Goal: Task Accomplishment & Management: Use online tool/utility

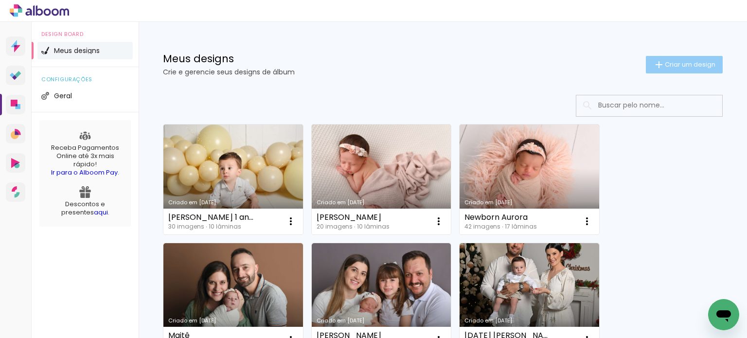
click at [670, 61] on span "Criar um design" at bounding box center [690, 64] width 51 height 6
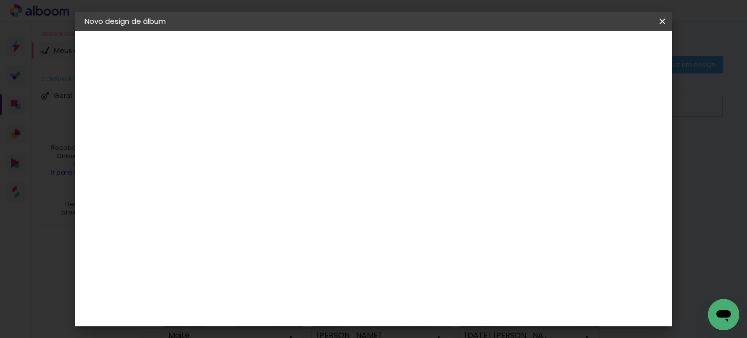
click at [244, 131] on input at bounding box center [244, 130] width 0 height 15
type input "A espera de [GEOGRAPHIC_DATA]"
type paper-input "A espera de [GEOGRAPHIC_DATA]"
click at [0, 0] on slot "Avançar" at bounding box center [0, 0] width 0 height 0
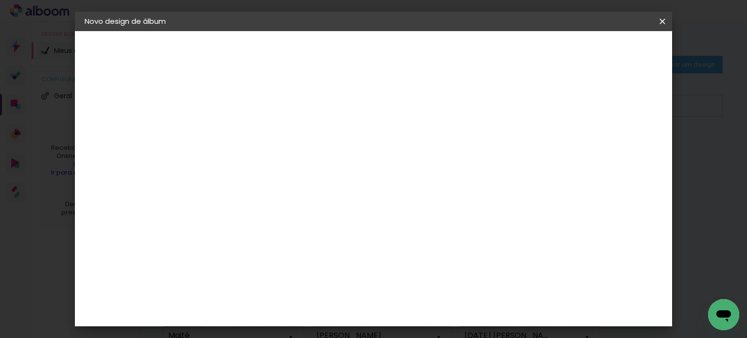
click at [0, 0] on slot "Avançar" at bounding box center [0, 0] width 0 height 0
click at [282, 163] on input "text" at bounding box center [263, 169] width 38 height 15
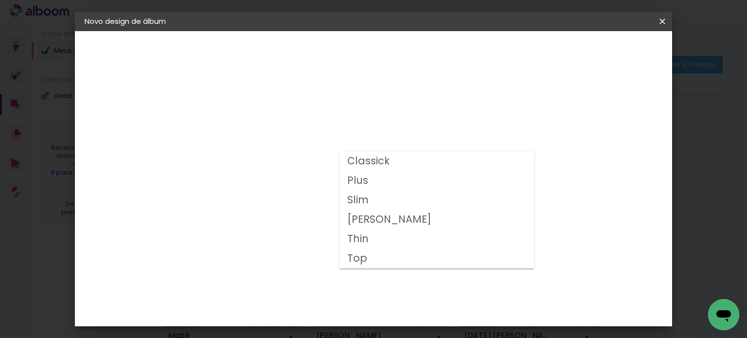
click at [388, 177] on paper-item "Plus" at bounding box center [437, 180] width 195 height 19
type input "Plus"
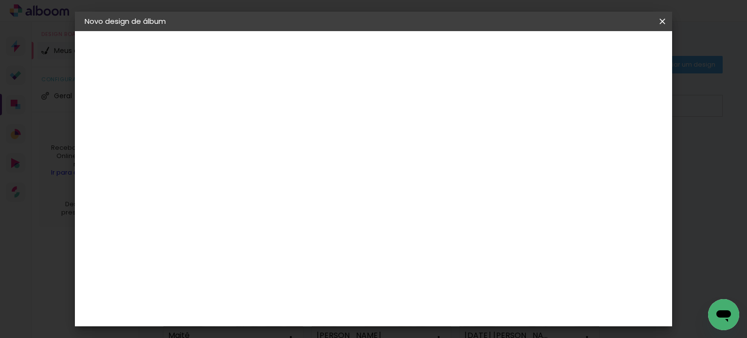
scroll to position [49, 0]
click at [309, 180] on span "20 × 30" at bounding box center [286, 187] width 45 height 20
click at [0, 0] on slot "Avançar" at bounding box center [0, 0] width 0 height 0
click at [602, 52] on span "Iniciar design" at bounding box center [580, 51] width 44 height 7
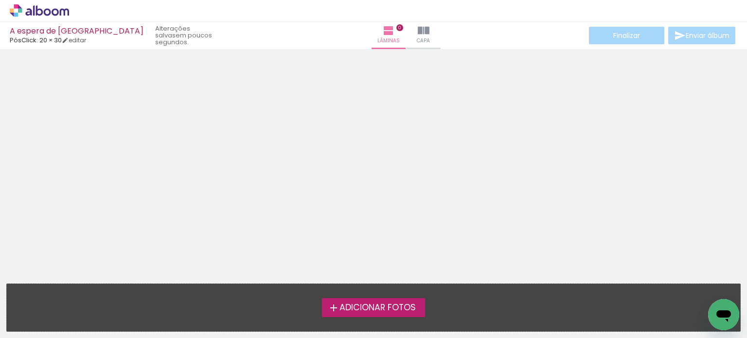
click at [371, 304] on span "Adicionar Fotos" at bounding box center [378, 308] width 76 height 9
click at [0, 0] on input "file" at bounding box center [0, 0] width 0 height 0
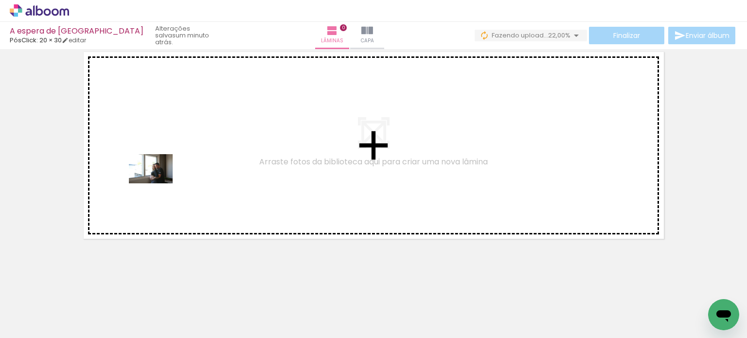
drag, startPoint x: 115, startPoint y: 311, endPoint x: 158, endPoint y: 183, distance: 134.9
click at [158, 183] on quentale-workspace at bounding box center [373, 169] width 747 height 338
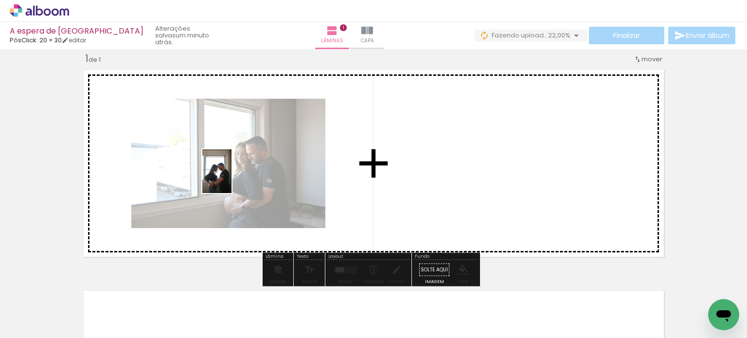
drag, startPoint x: 163, startPoint y: 309, endPoint x: 232, endPoint y: 179, distance: 147.1
click at [232, 179] on quentale-workspace at bounding box center [373, 169] width 747 height 338
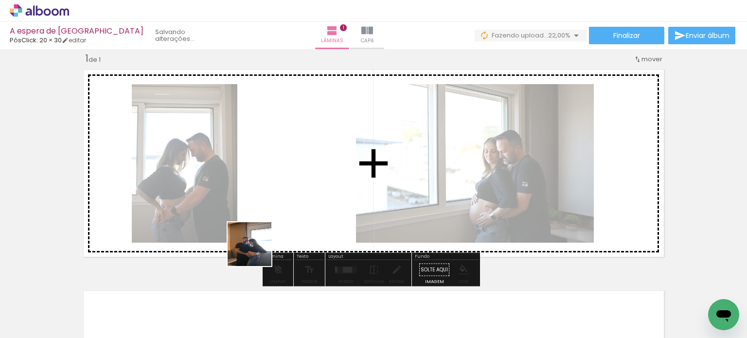
drag, startPoint x: 226, startPoint y: 287, endPoint x: 315, endPoint y: 175, distance: 142.7
click at [315, 175] on quentale-workspace at bounding box center [373, 169] width 747 height 338
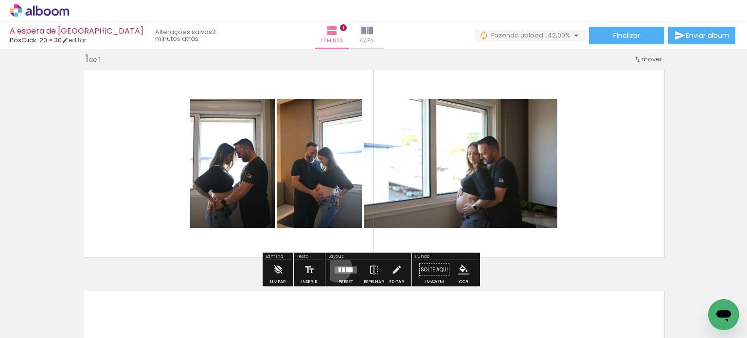
click at [335, 267] on quentale-layouter at bounding box center [346, 269] width 22 height 7
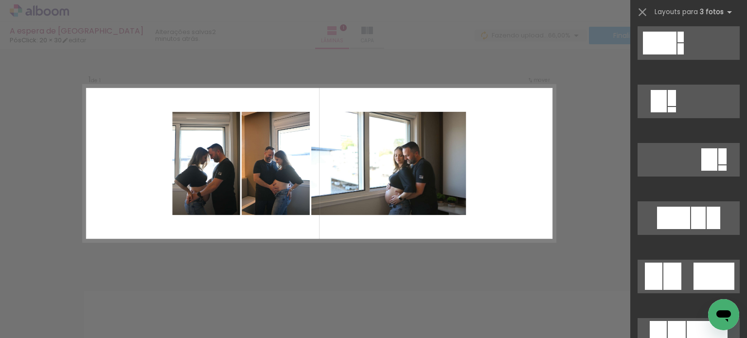
scroll to position [584, 0]
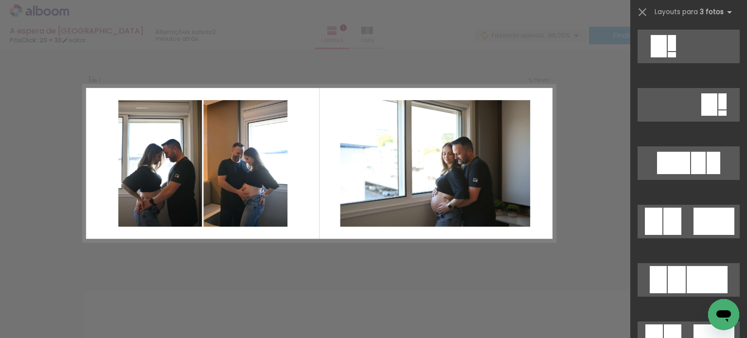
click at [718, 232] on div at bounding box center [714, 221] width 41 height 27
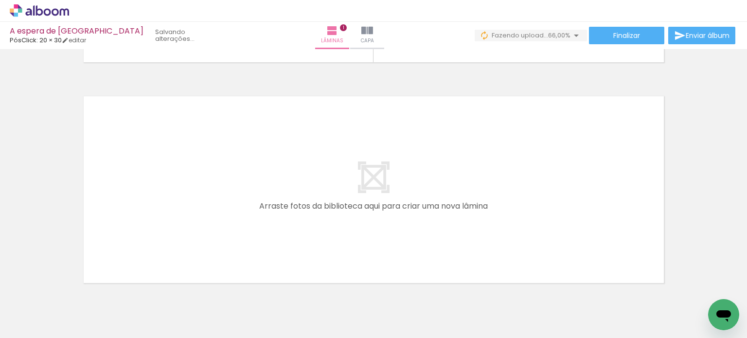
scroll to position [0, 103]
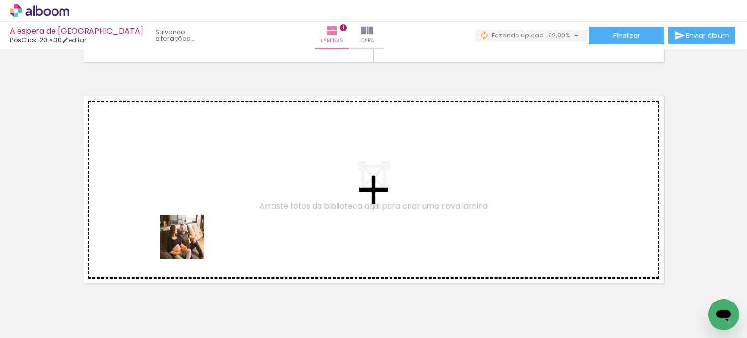
drag, startPoint x: 168, startPoint y: 312, endPoint x: 195, endPoint y: 227, distance: 89.2
click at [195, 227] on quentale-workspace at bounding box center [373, 169] width 747 height 338
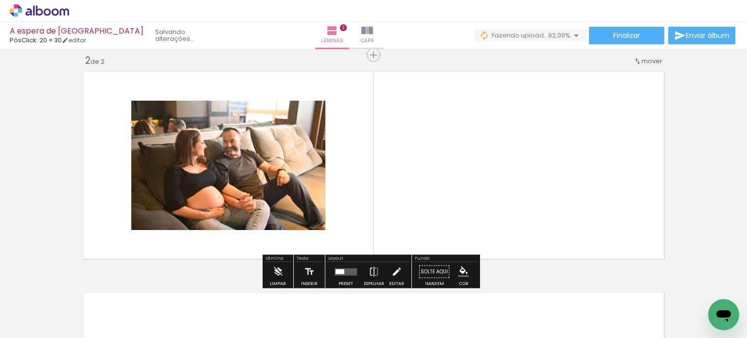
scroll to position [233, 0]
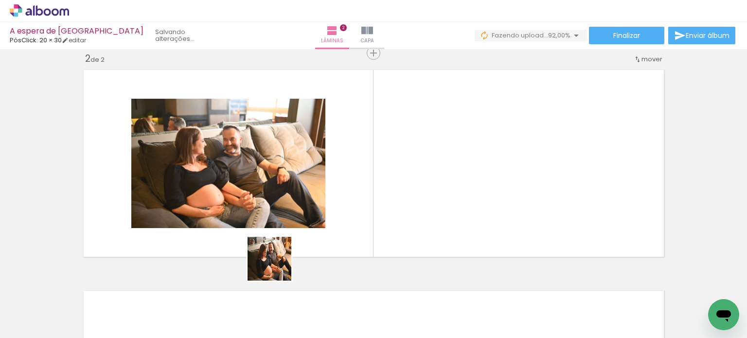
drag, startPoint x: 218, startPoint y: 317, endPoint x: 333, endPoint y: 223, distance: 147.6
click at [333, 223] on quentale-workspace at bounding box center [373, 169] width 747 height 338
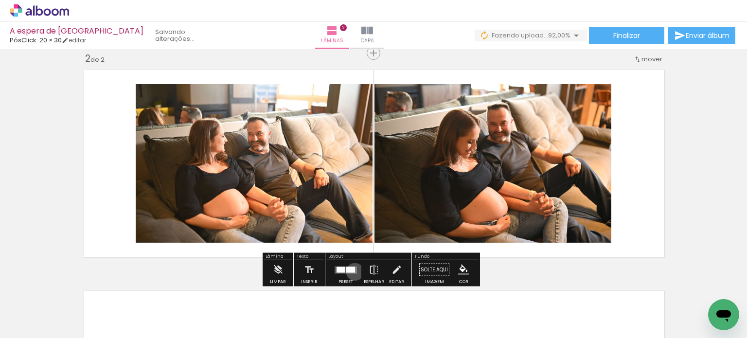
click at [353, 271] on quentale-layouter at bounding box center [346, 269] width 22 height 7
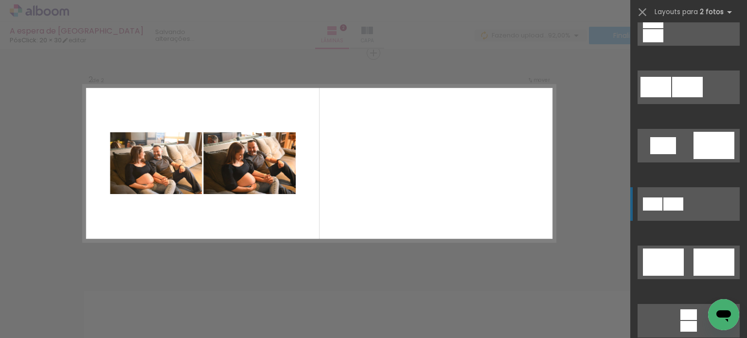
scroll to position [195, 0]
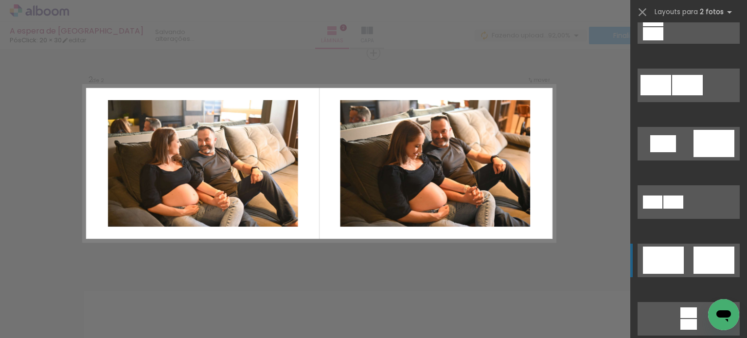
click at [717, 263] on div at bounding box center [714, 260] width 41 height 27
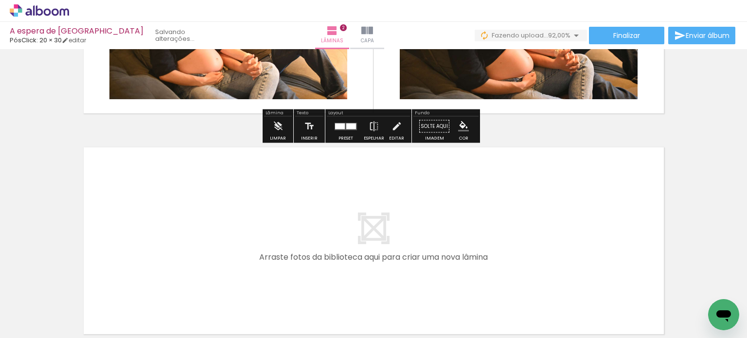
scroll to position [379, 0]
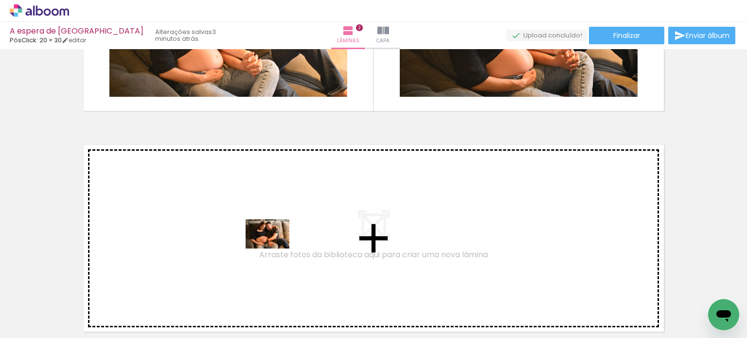
drag, startPoint x: 275, startPoint y: 316, endPoint x: 275, endPoint y: 249, distance: 67.6
click at [275, 249] on quentale-workspace at bounding box center [373, 169] width 747 height 338
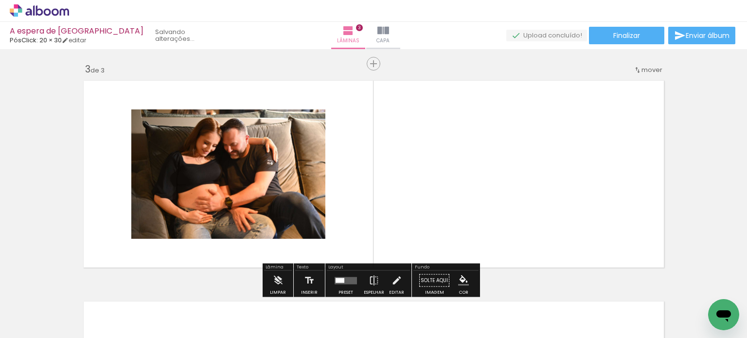
scroll to position [454, 0]
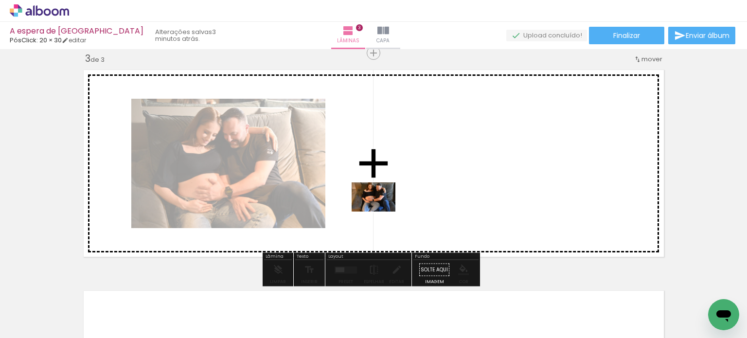
drag, startPoint x: 323, startPoint y: 307, endPoint x: 386, endPoint y: 198, distance: 125.8
click at [386, 198] on quentale-workspace at bounding box center [373, 169] width 747 height 338
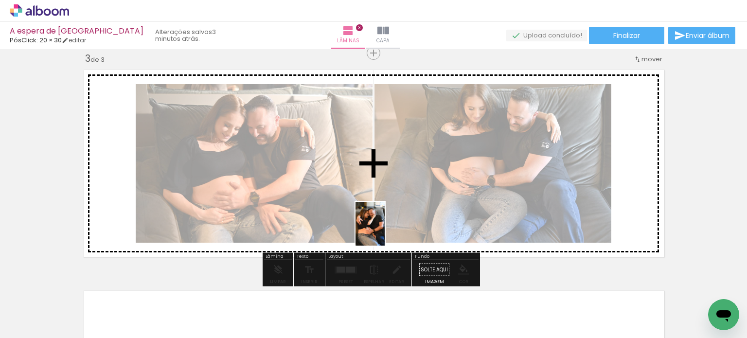
drag, startPoint x: 375, startPoint y: 322, endPoint x: 385, endPoint y: 192, distance: 130.7
click at [385, 192] on quentale-workspace at bounding box center [373, 169] width 747 height 338
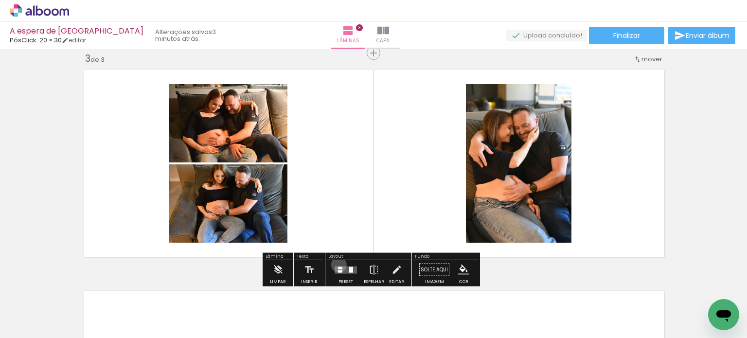
click at [337, 264] on div at bounding box center [346, 269] width 26 height 19
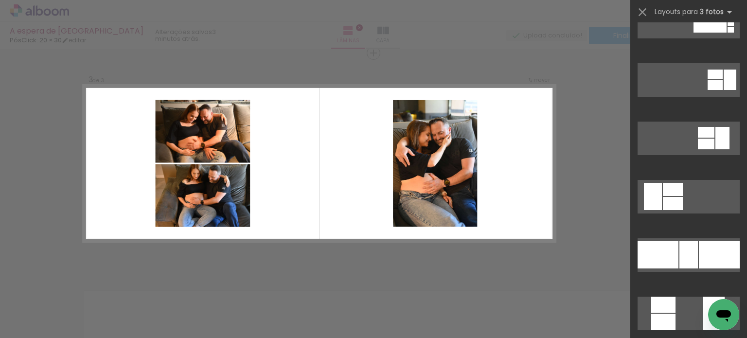
scroll to position [146, 0]
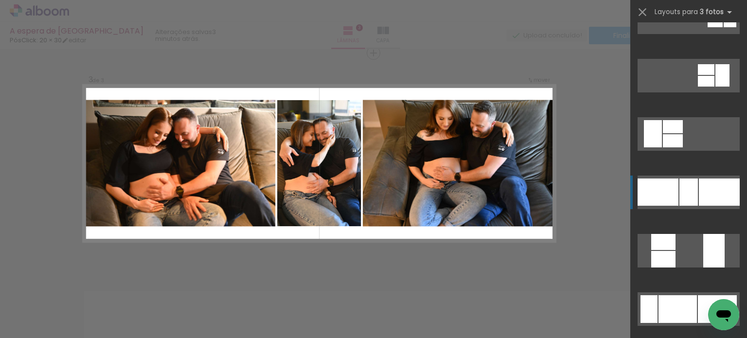
click at [716, 193] on div at bounding box center [719, 192] width 41 height 27
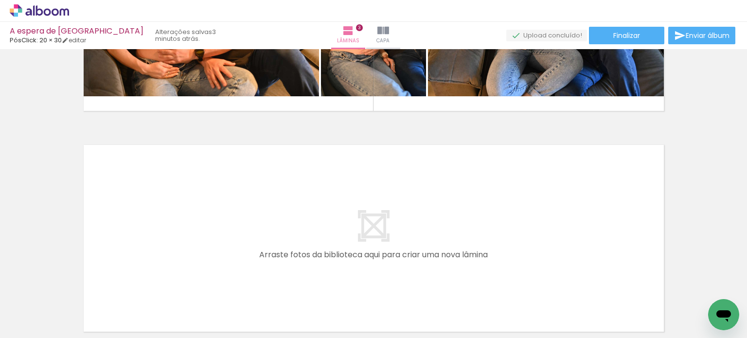
scroll to position [0, 196]
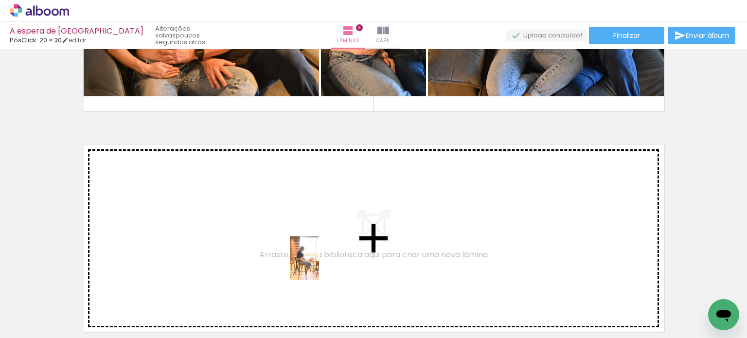
drag, startPoint x: 334, startPoint y: 322, endPoint x: 319, endPoint y: 264, distance: 59.2
click at [319, 264] on quentale-workspace at bounding box center [373, 169] width 747 height 338
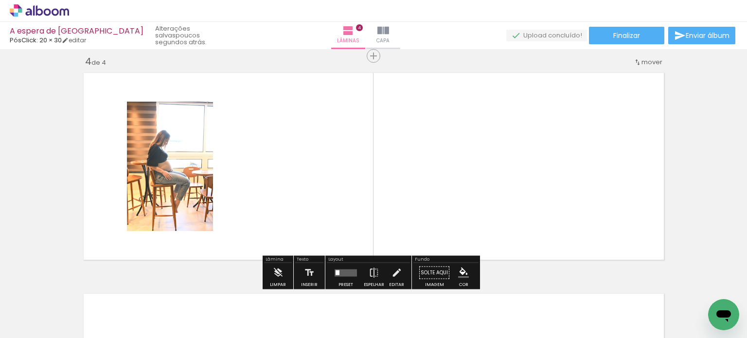
scroll to position [675, 0]
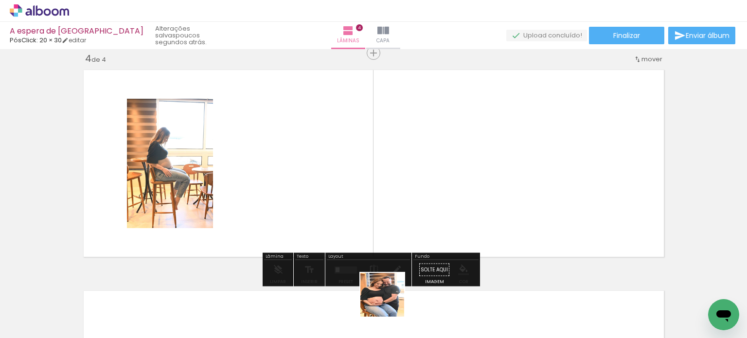
drag, startPoint x: 390, startPoint y: 317, endPoint x: 377, endPoint y: 224, distance: 93.8
click at [377, 224] on quentale-workspace at bounding box center [373, 169] width 747 height 338
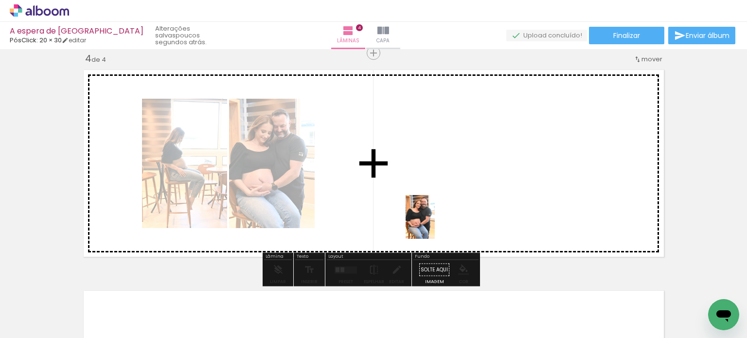
drag, startPoint x: 450, startPoint y: 311, endPoint x: 448, endPoint y: 257, distance: 54.1
click at [434, 223] on quentale-workspace at bounding box center [373, 169] width 747 height 338
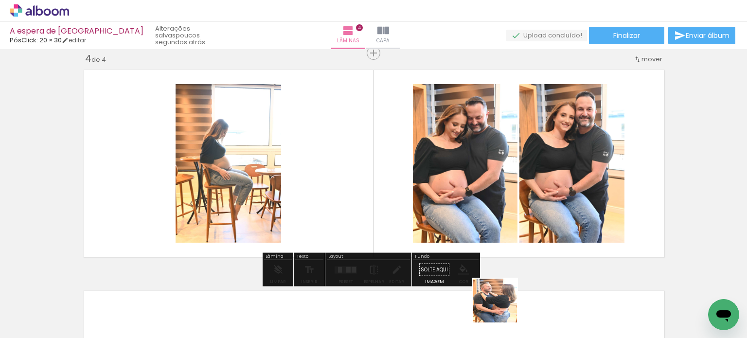
drag, startPoint x: 503, startPoint y: 308, endPoint x: 501, endPoint y: 222, distance: 86.1
click at [495, 202] on quentale-workspace at bounding box center [373, 169] width 747 height 338
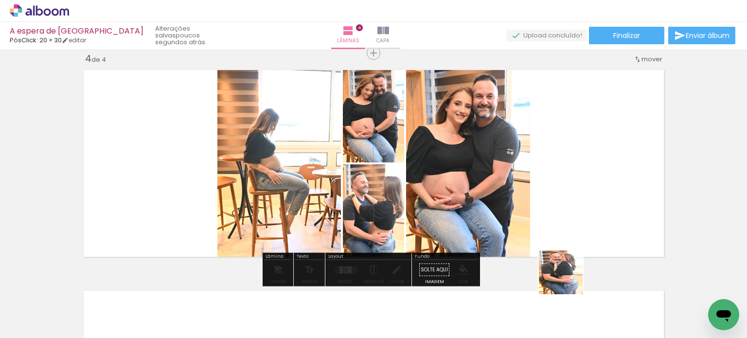
drag, startPoint x: 562, startPoint y: 320, endPoint x: 568, endPoint y: 208, distance: 112.1
click at [568, 208] on quentale-workspace at bounding box center [373, 169] width 747 height 338
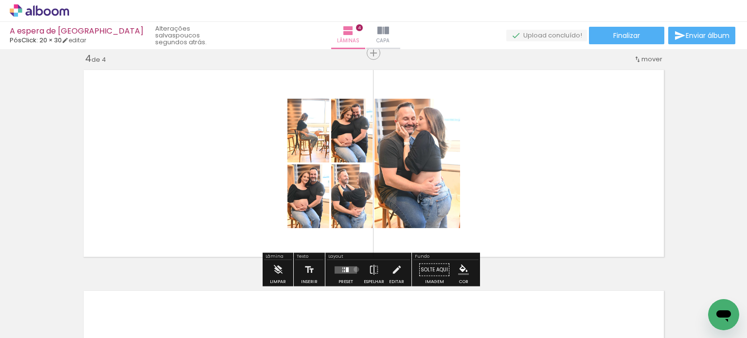
click at [354, 269] on quentale-layouter at bounding box center [346, 269] width 22 height 7
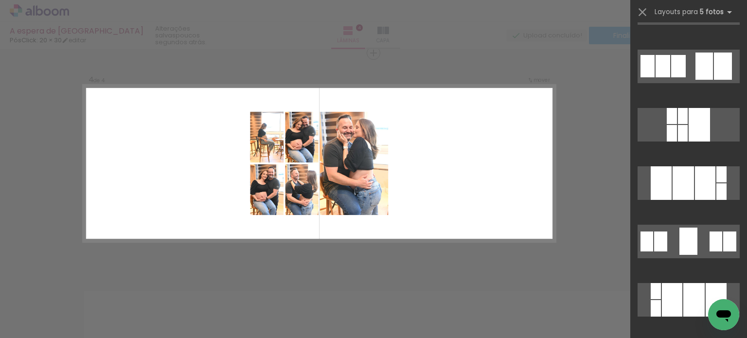
scroll to position [97, 0]
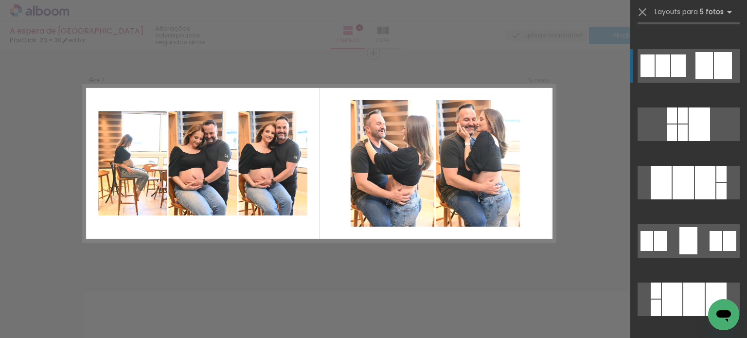
click at [699, 73] on div at bounding box center [705, 65] width 18 height 27
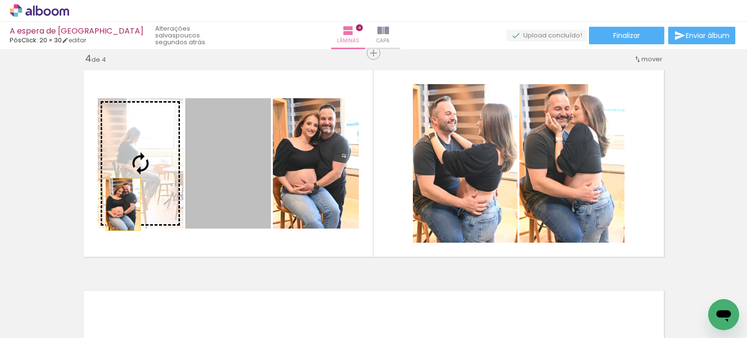
drag, startPoint x: 234, startPoint y: 204, endPoint x: 119, endPoint y: 204, distance: 114.3
click at [0, 0] on slot at bounding box center [0, 0] width 0 height 0
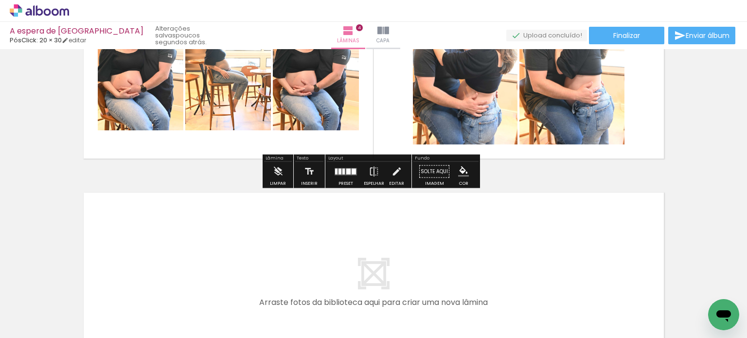
scroll to position [821, 0]
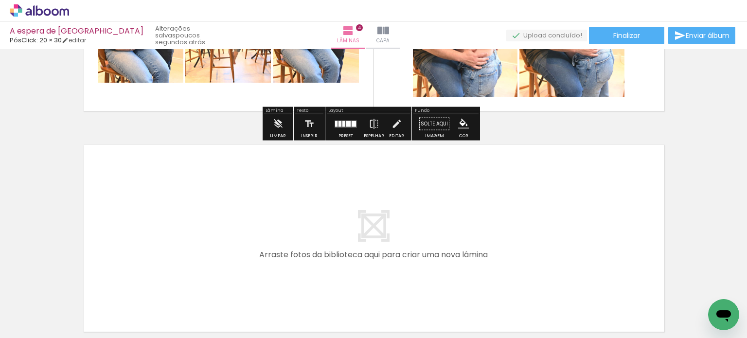
click at [339, 128] on div at bounding box center [346, 123] width 26 height 19
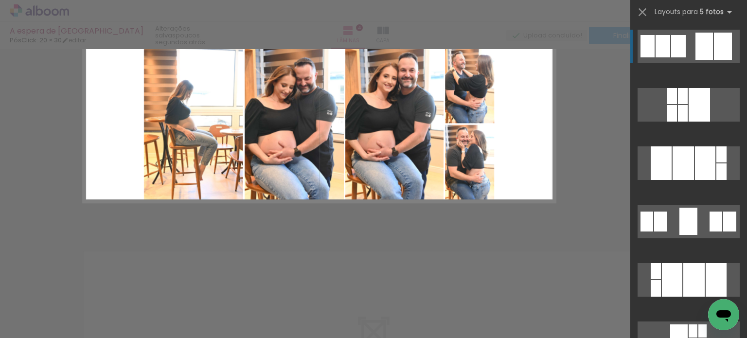
scroll to position [675, 0]
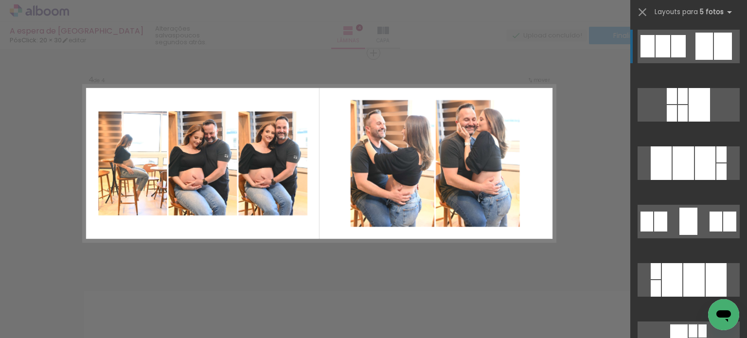
click at [720, 50] on div at bounding box center [723, 46] width 18 height 27
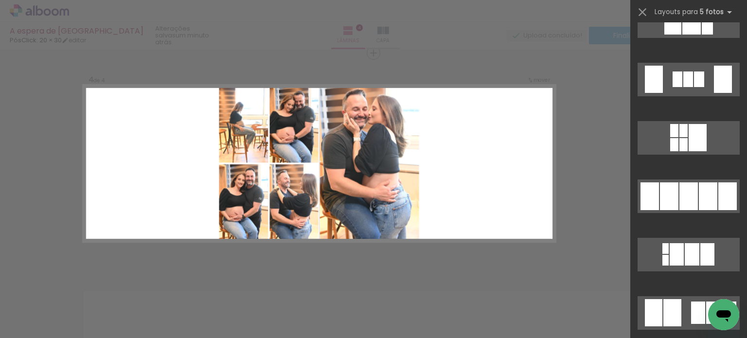
scroll to position [1313, 0]
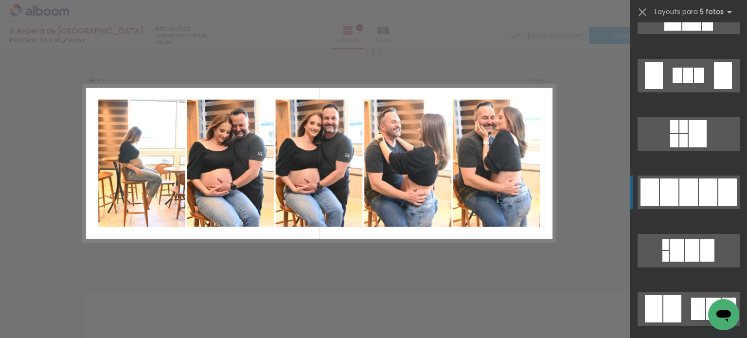
click at [707, 192] on div at bounding box center [708, 193] width 18 height 28
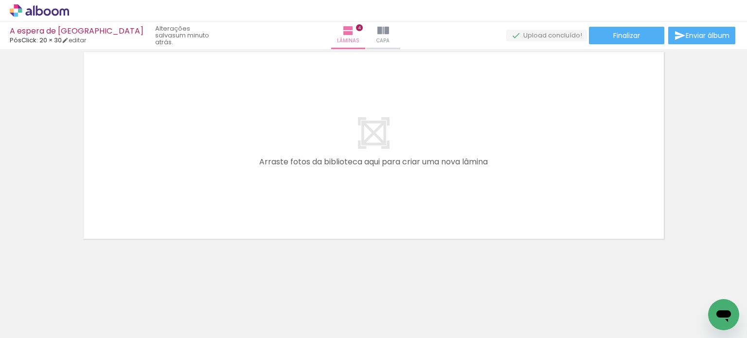
scroll to position [0, 462]
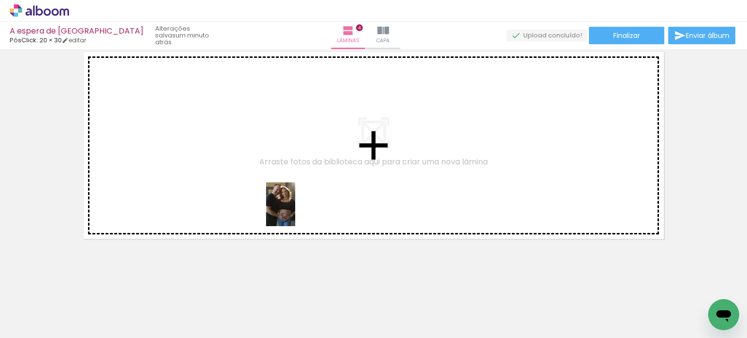
drag, startPoint x: 351, startPoint y: 321, endPoint x: 303, endPoint y: 233, distance: 99.9
click at [294, 211] on quentale-workspace at bounding box center [373, 169] width 747 height 338
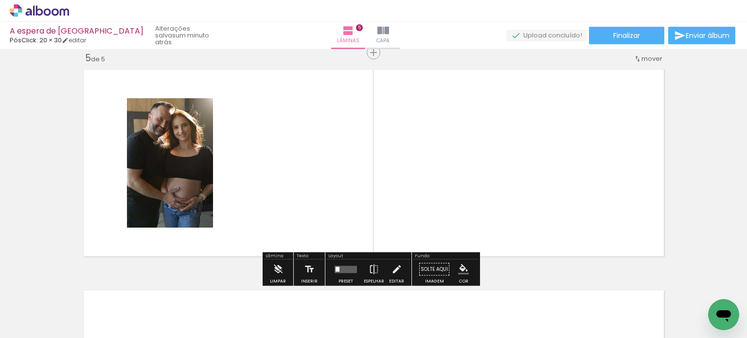
scroll to position [896, 0]
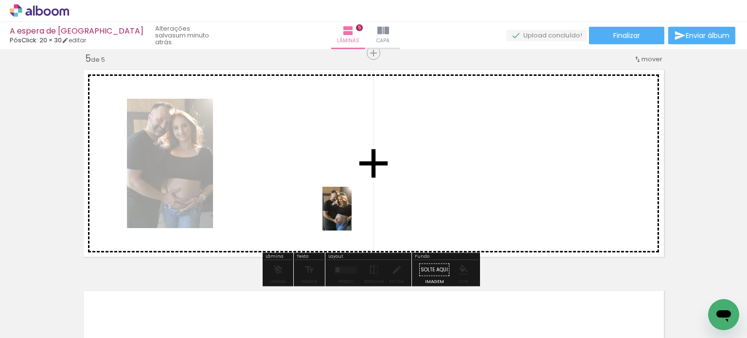
drag, startPoint x: 412, startPoint y: 313, endPoint x: 331, endPoint y: 180, distance: 155.8
click at [331, 180] on quentale-workspace at bounding box center [373, 169] width 747 height 338
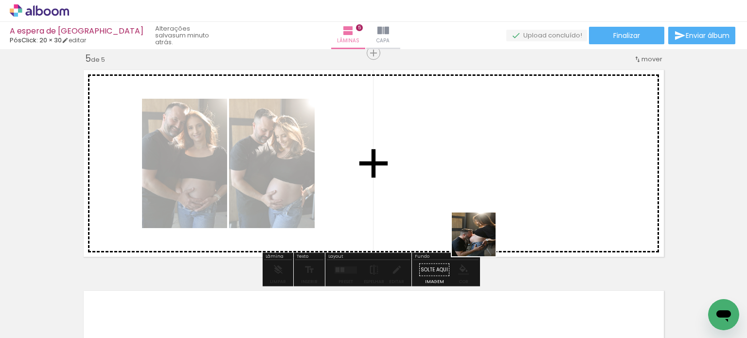
drag, startPoint x: 470, startPoint y: 279, endPoint x: 486, endPoint y: 192, distance: 88.1
click at [486, 192] on quentale-workspace at bounding box center [373, 169] width 747 height 338
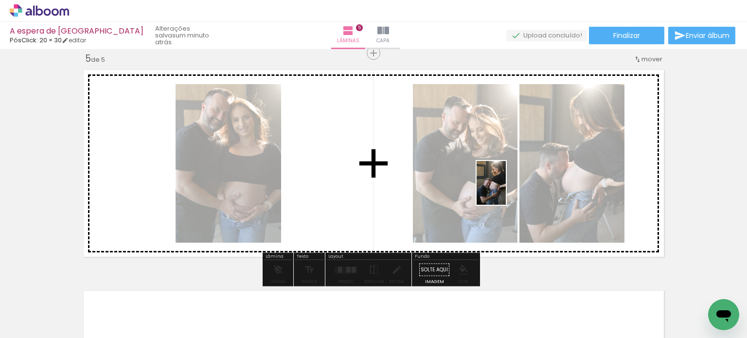
drag, startPoint x: 512, startPoint y: 297, endPoint x: 489, endPoint y: 174, distance: 125.1
click at [501, 172] on quentale-workspace at bounding box center [373, 169] width 747 height 338
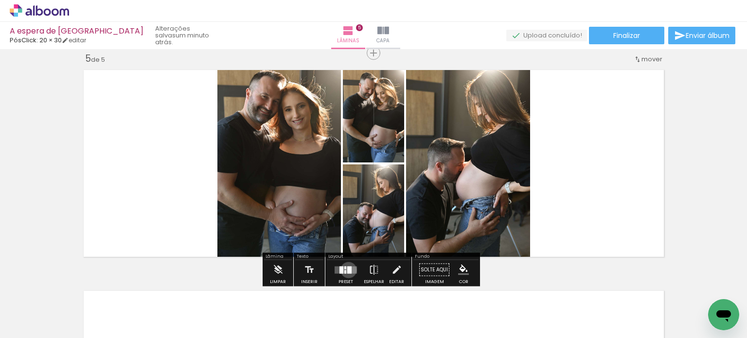
click at [347, 269] on div at bounding box center [349, 269] width 4 height 7
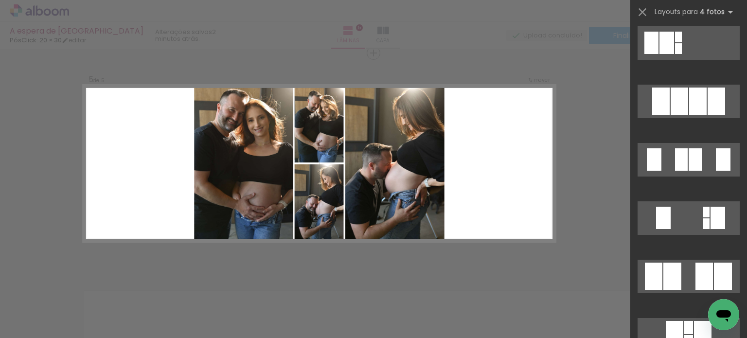
scroll to position [681, 0]
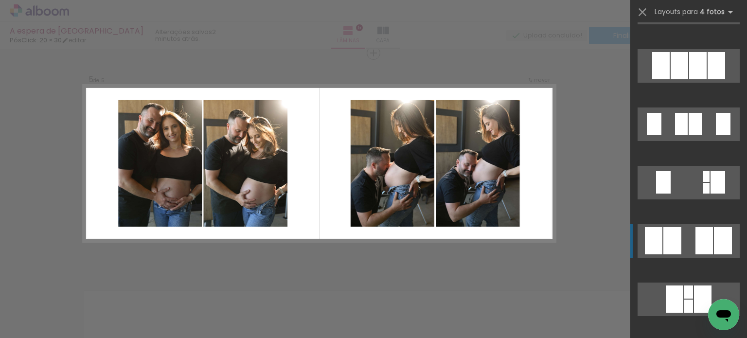
click at [696, 239] on div at bounding box center [705, 240] width 18 height 27
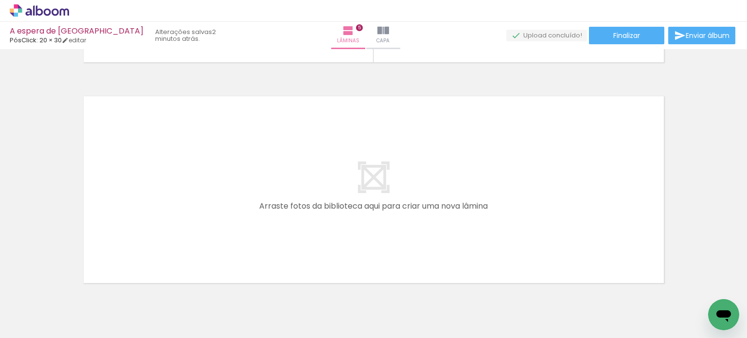
scroll to position [0, 749]
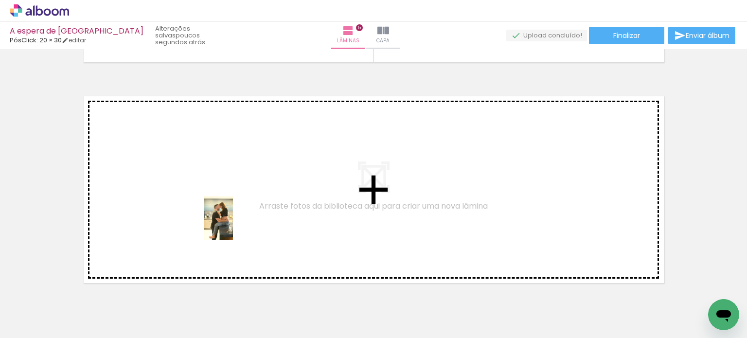
drag, startPoint x: 282, startPoint y: 315, endPoint x: 233, endPoint y: 224, distance: 103.2
click at [233, 224] on quentale-workspace at bounding box center [373, 169] width 747 height 338
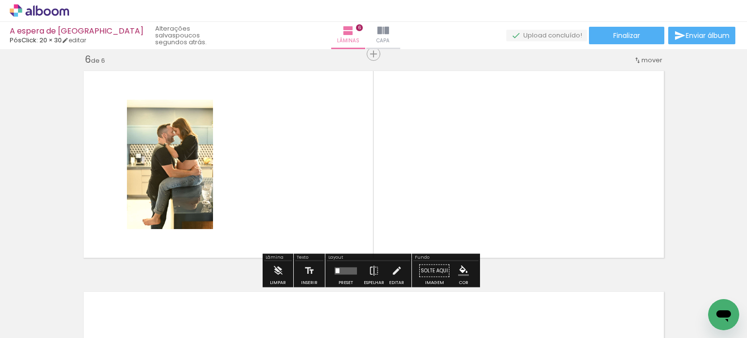
scroll to position [1116, 0]
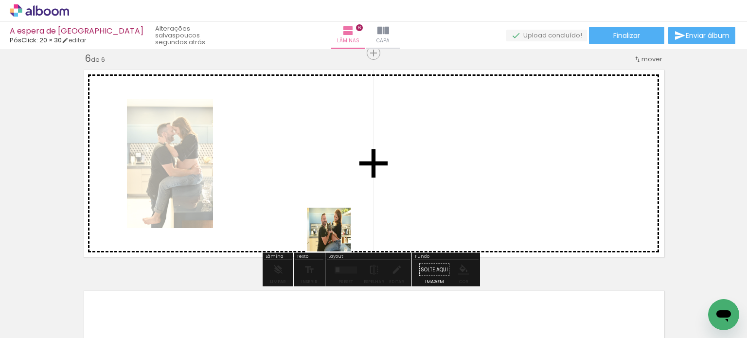
drag, startPoint x: 338, startPoint y: 286, endPoint x: 336, endPoint y: 232, distance: 54.1
click at [336, 232] on quentale-workspace at bounding box center [373, 169] width 747 height 338
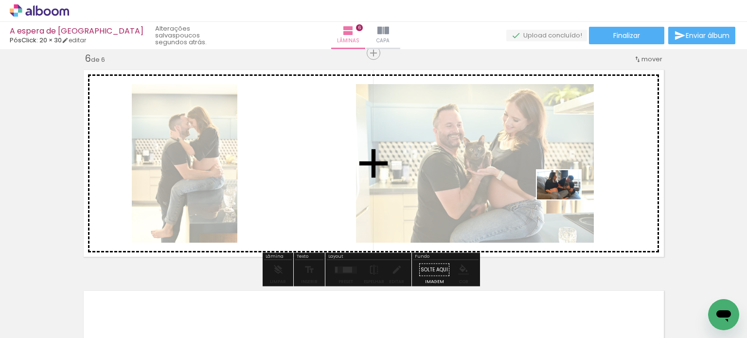
drag, startPoint x: 442, startPoint y: 307, endPoint x: 489, endPoint y: 261, distance: 65.7
click at [591, 181] on quentale-workspace at bounding box center [373, 169] width 747 height 338
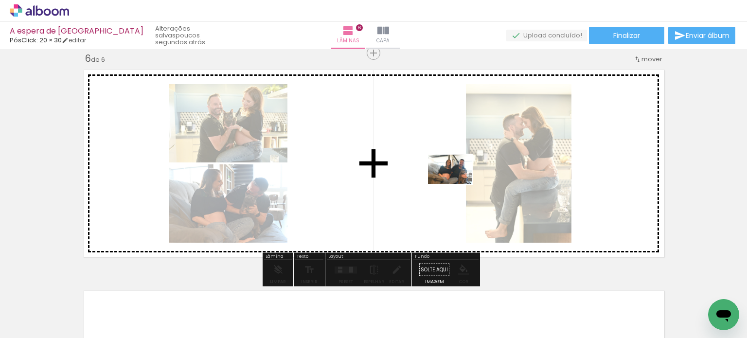
drag, startPoint x: 398, startPoint y: 279, endPoint x: 457, endPoint y: 183, distance: 112.5
click at [457, 183] on quentale-workspace at bounding box center [373, 169] width 747 height 338
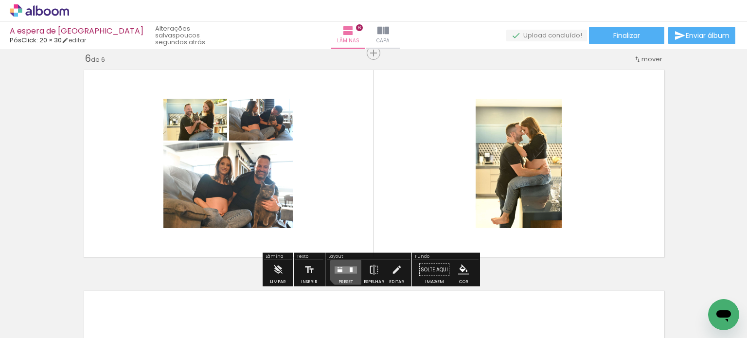
click at [347, 266] on quentale-layouter at bounding box center [346, 269] width 22 height 7
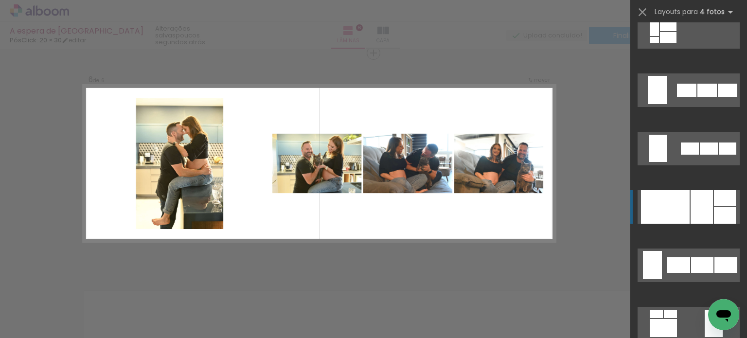
scroll to position [681, 0]
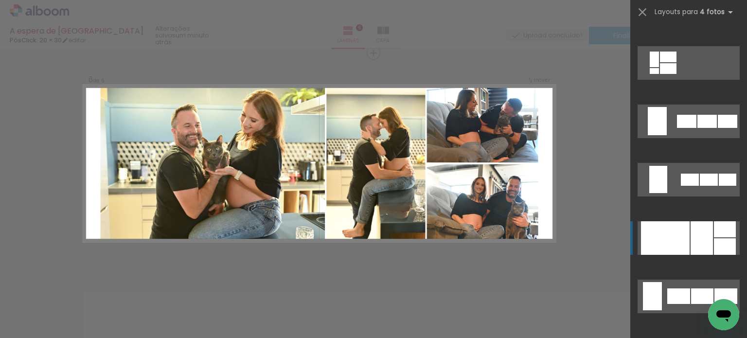
scroll to position [584, 0]
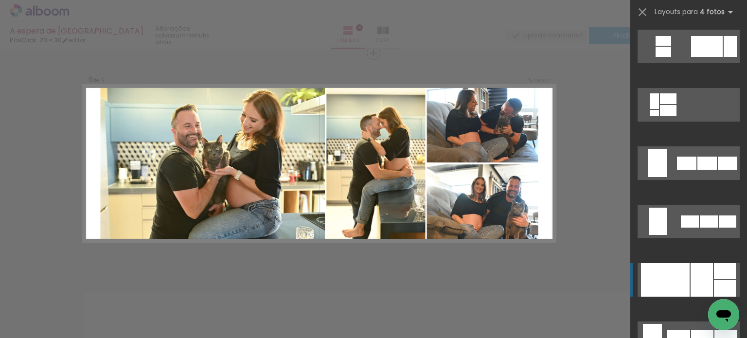
click at [708, 280] on div at bounding box center [702, 280] width 22 height 34
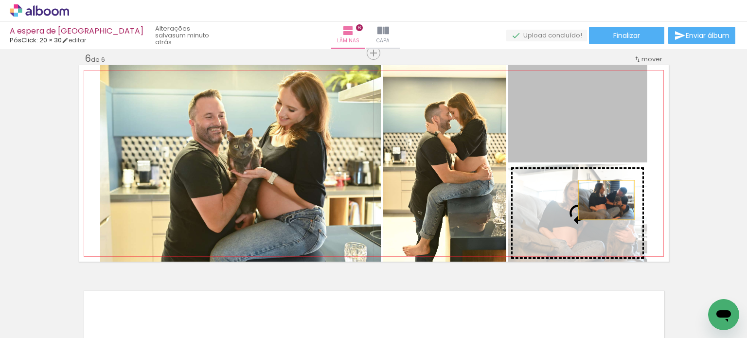
drag, startPoint x: 599, startPoint y: 129, endPoint x: 603, endPoint y: 200, distance: 71.1
click at [0, 0] on slot at bounding box center [0, 0] width 0 height 0
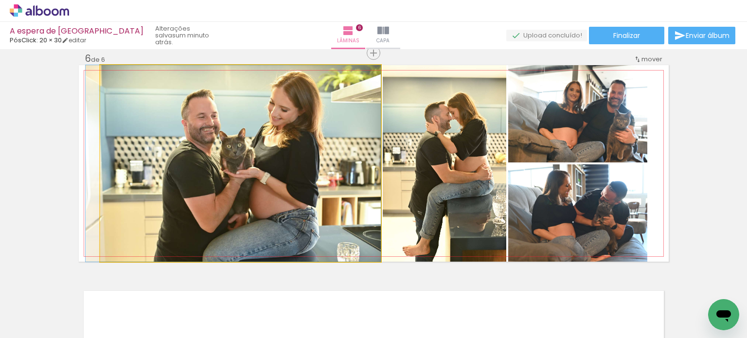
drag, startPoint x: 317, startPoint y: 188, endPoint x: 291, endPoint y: 188, distance: 26.3
click at [298, 202] on quentale-photo at bounding box center [240, 163] width 281 height 197
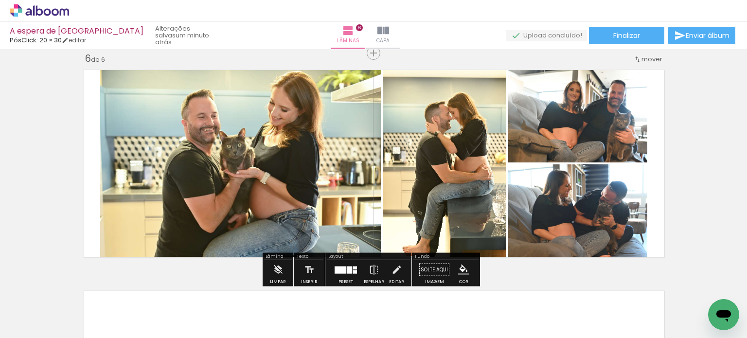
click at [304, 202] on quentale-photo at bounding box center [240, 163] width 281 height 197
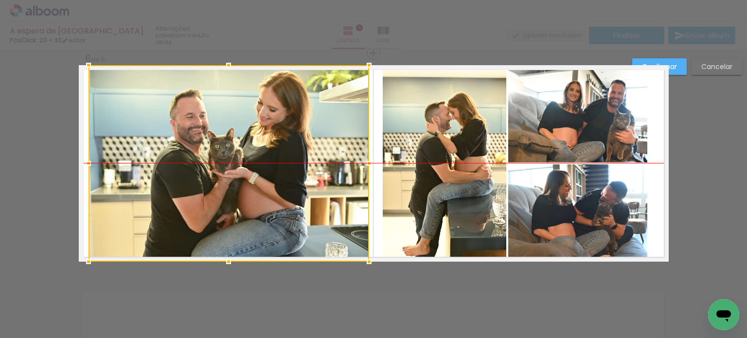
drag, startPoint x: 304, startPoint y: 202, endPoint x: 292, endPoint y: 202, distance: 11.7
click at [292, 202] on div at bounding box center [229, 163] width 281 height 197
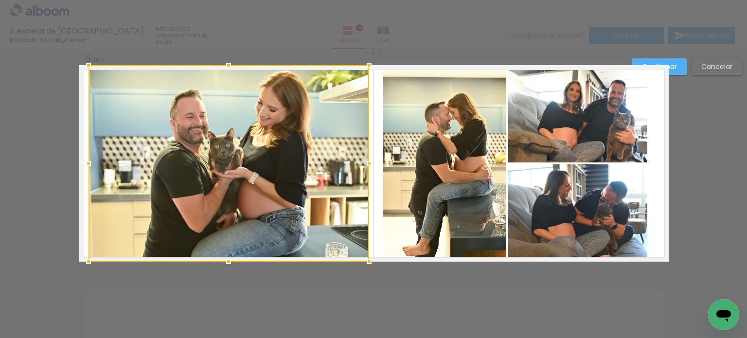
click at [327, 112] on div at bounding box center [229, 163] width 281 height 197
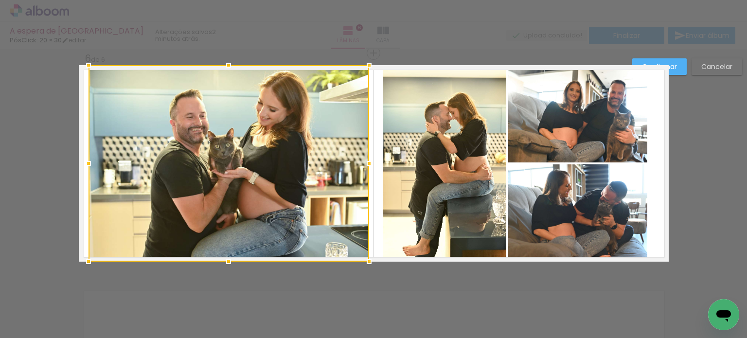
drag, startPoint x: 374, startPoint y: 284, endPoint x: 404, endPoint y: 268, distance: 33.9
click at [677, 62] on paper-button "Confirmar" at bounding box center [659, 66] width 54 height 17
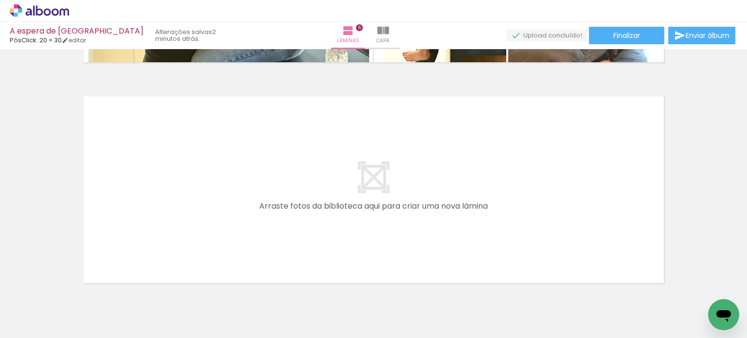
scroll to position [0, 926]
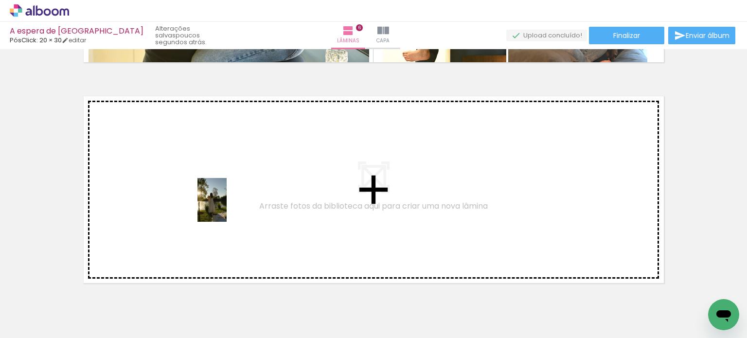
drag, startPoint x: 323, startPoint y: 313, endPoint x: 227, endPoint y: 207, distance: 142.9
click at [227, 207] on quentale-workspace at bounding box center [373, 169] width 747 height 338
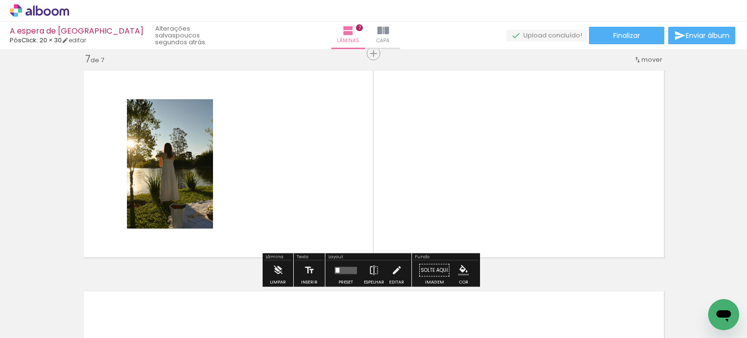
scroll to position [1337, 0]
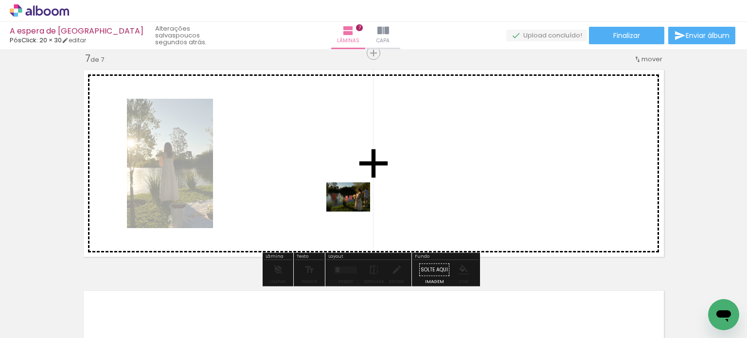
drag, startPoint x: 381, startPoint y: 313, endPoint x: 356, endPoint y: 212, distance: 104.9
click at [356, 212] on quentale-workspace at bounding box center [373, 169] width 747 height 338
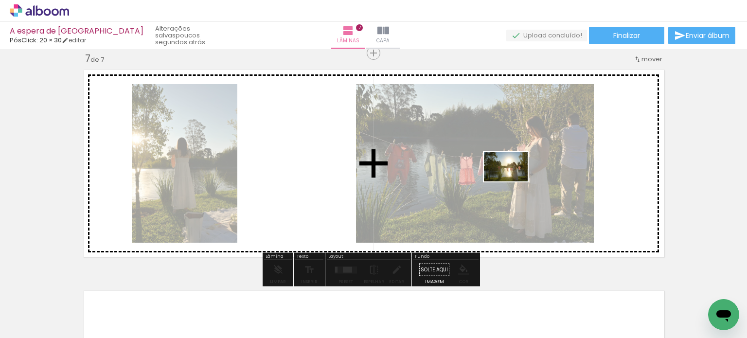
drag, startPoint x: 423, startPoint y: 313, endPoint x: 513, endPoint y: 181, distance: 159.6
click at [513, 181] on quentale-workspace at bounding box center [373, 169] width 747 height 338
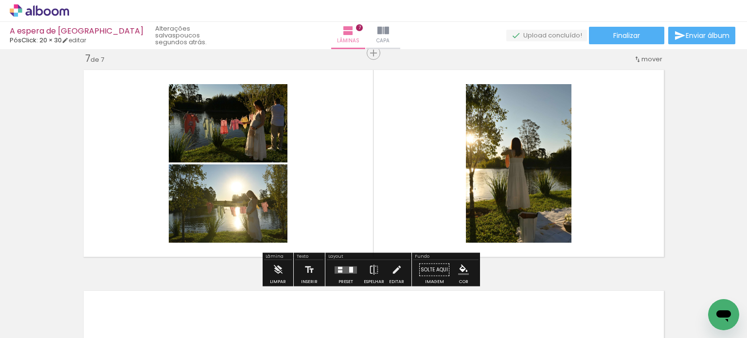
drag, startPoint x: 337, startPoint y: 266, endPoint x: 350, endPoint y: 263, distance: 13.6
click at [338, 267] on div at bounding box center [340, 268] width 4 height 2
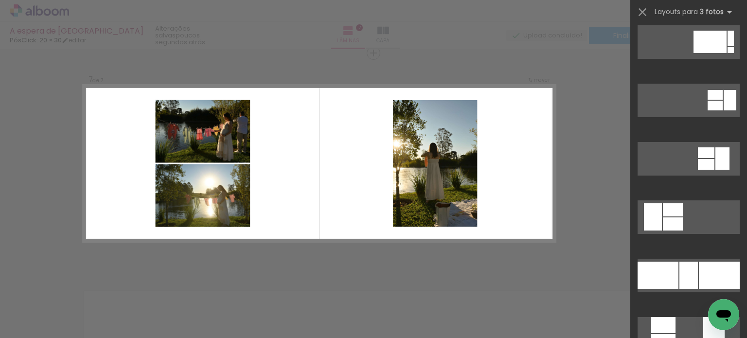
scroll to position [97, 0]
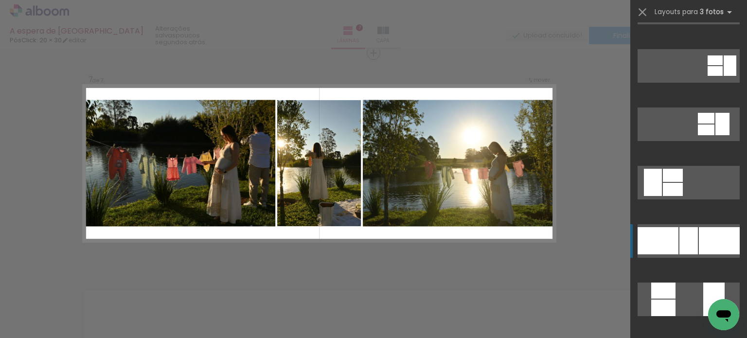
click at [700, 240] on div at bounding box center [719, 240] width 41 height 27
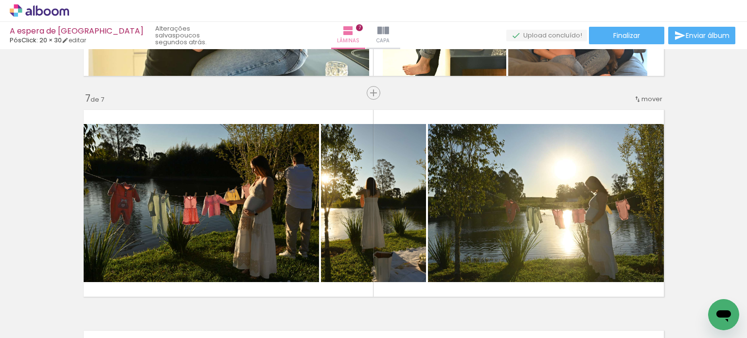
scroll to position [1289, 0]
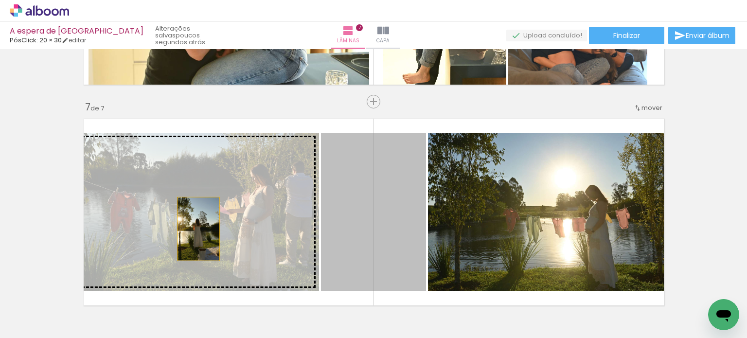
drag, startPoint x: 380, startPoint y: 229, endPoint x: 195, endPoint y: 229, distance: 185.8
click at [0, 0] on slot at bounding box center [0, 0] width 0 height 0
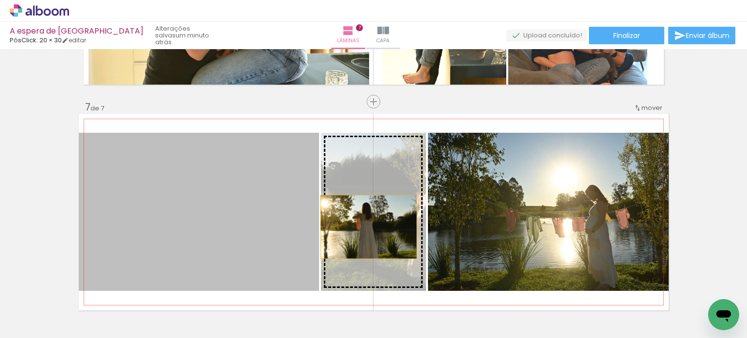
drag, startPoint x: 257, startPoint y: 229, endPoint x: 365, endPoint y: 227, distance: 108.0
click at [0, 0] on slot at bounding box center [0, 0] width 0 height 0
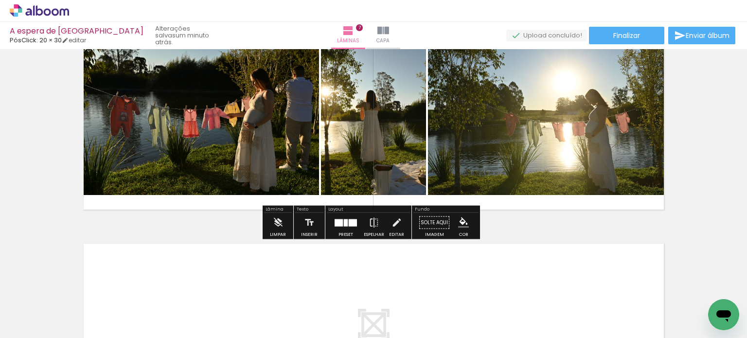
scroll to position [1435, 0]
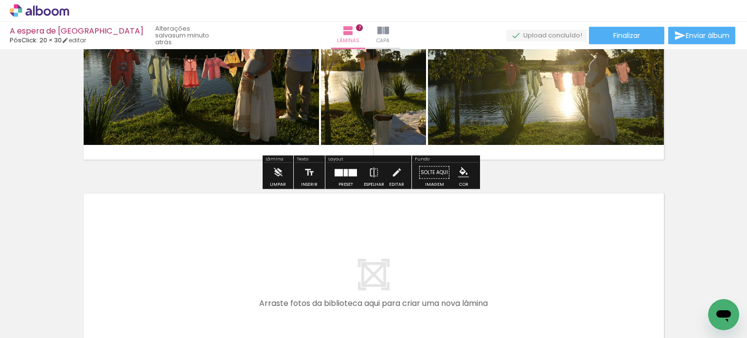
click at [337, 170] on div at bounding box center [339, 172] width 8 height 7
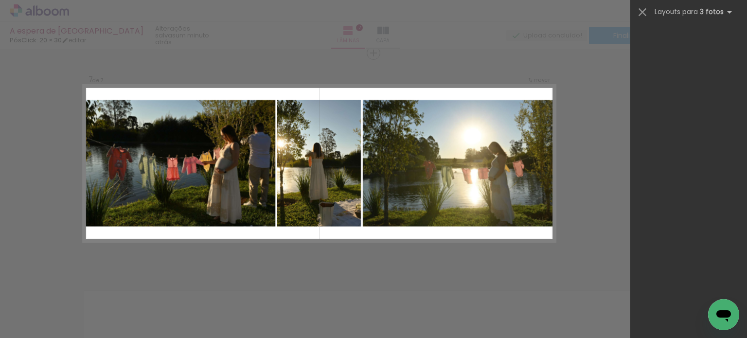
scroll to position [0, 0]
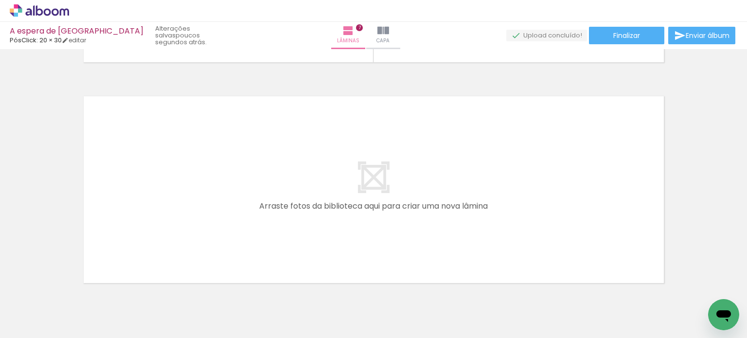
scroll to position [0, 1094]
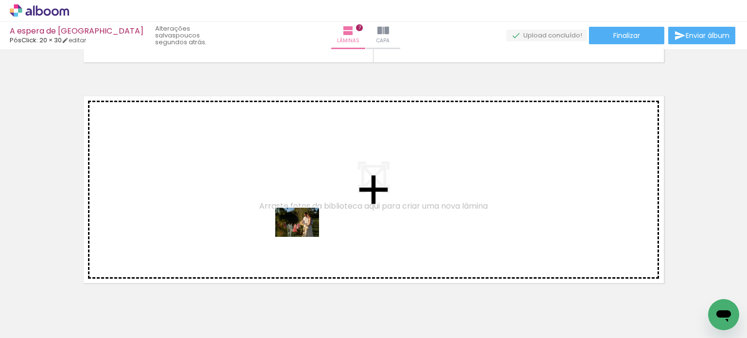
drag, startPoint x: 529, startPoint y: 313, endPoint x: 305, endPoint y: 237, distance: 237.4
click at [305, 237] on quentale-workspace at bounding box center [373, 169] width 747 height 338
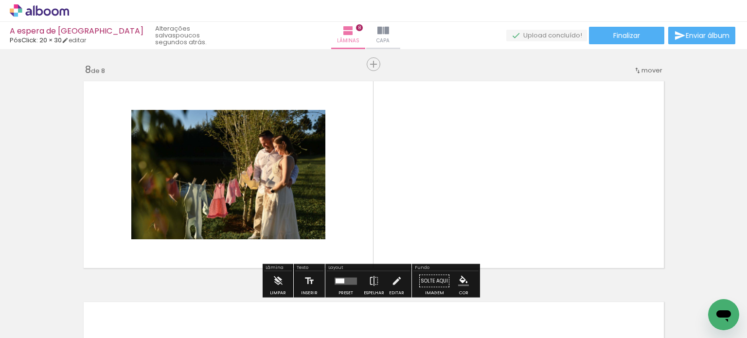
scroll to position [1558, 0]
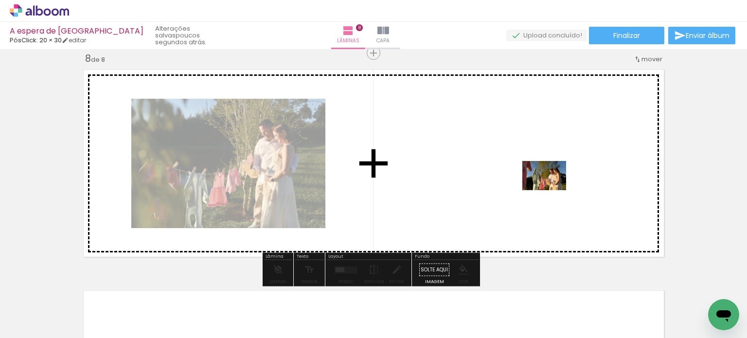
drag, startPoint x: 587, startPoint y: 313, endPoint x: 552, endPoint y: 190, distance: 128.0
click at [552, 190] on quentale-workspace at bounding box center [373, 169] width 747 height 338
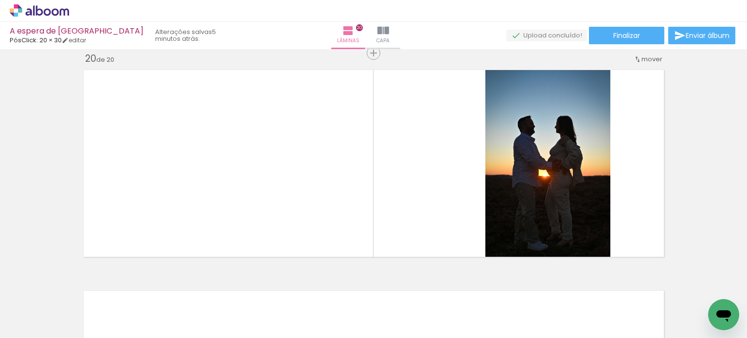
click at [39, 327] on span "Adicionar Fotos" at bounding box center [34, 325] width 29 height 11
click at [0, 0] on input "file" at bounding box center [0, 0] width 0 height 0
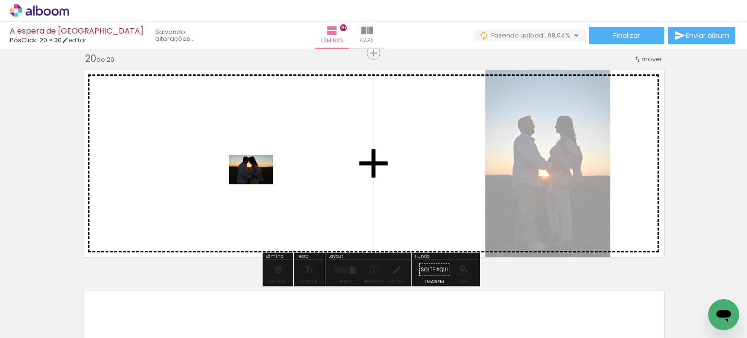
drag, startPoint x: 701, startPoint y: 306, endPoint x: 250, endPoint y: 182, distance: 467.1
click at [250, 182] on quentale-workspace at bounding box center [373, 169] width 747 height 338
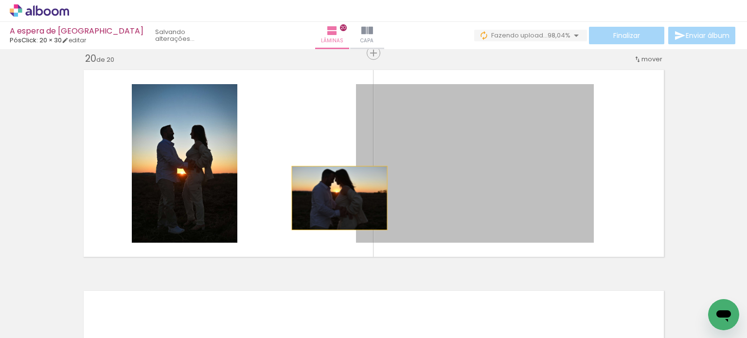
drag, startPoint x: 520, startPoint y: 202, endPoint x: 336, endPoint y: 198, distance: 184.4
click at [336, 198] on quentale-layouter at bounding box center [374, 163] width 590 height 197
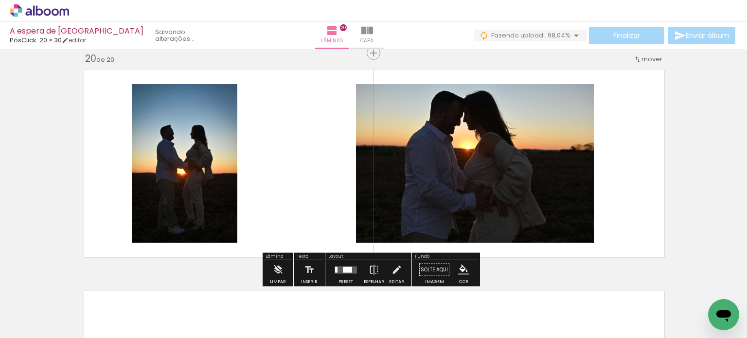
click at [333, 198] on quentale-layouter at bounding box center [374, 163] width 590 height 197
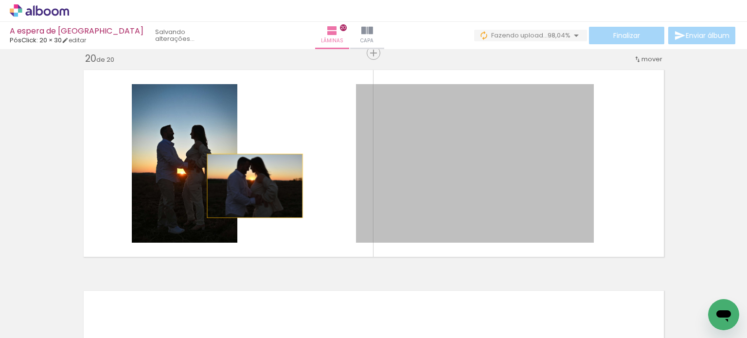
drag, startPoint x: 516, startPoint y: 201, endPoint x: 251, endPoint y: 186, distance: 265.1
click at [251, 186] on quentale-layouter at bounding box center [374, 163] width 590 height 197
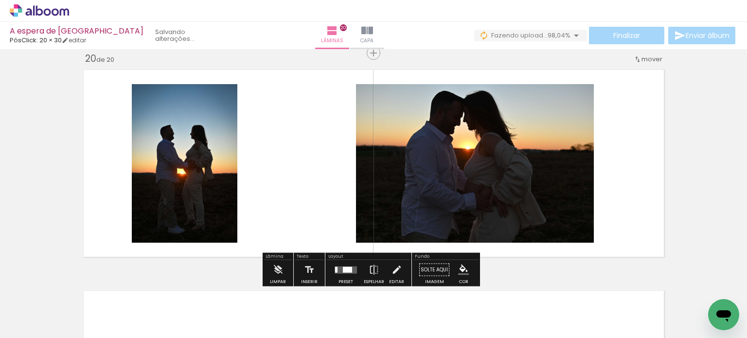
click at [349, 272] on quentale-layouter at bounding box center [346, 269] width 22 height 7
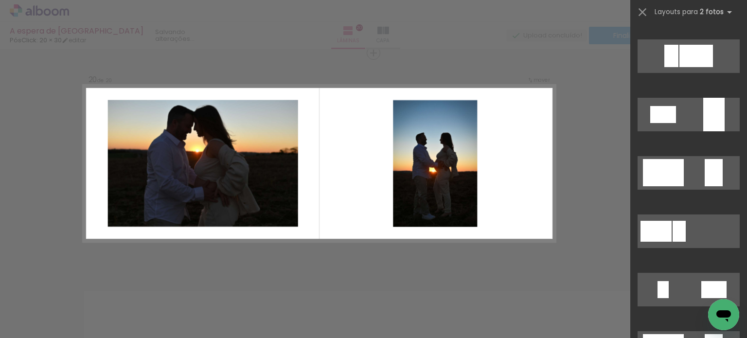
scroll to position [49, 0]
click at [711, 180] on div at bounding box center [714, 172] width 18 height 27
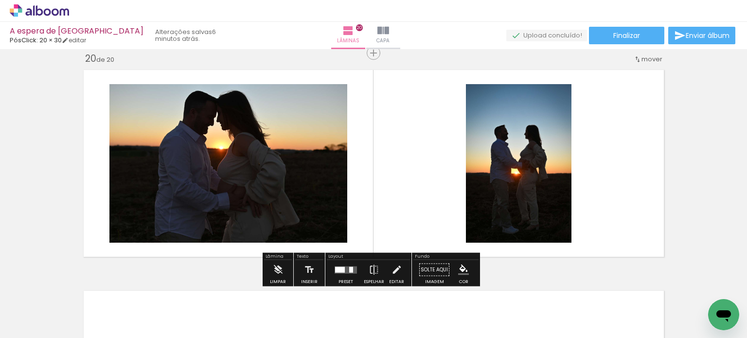
click at [340, 271] on div at bounding box center [340, 270] width 10 height 6
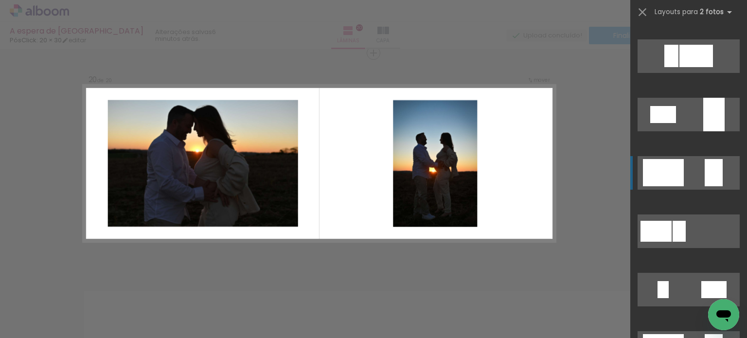
scroll to position [175, 0]
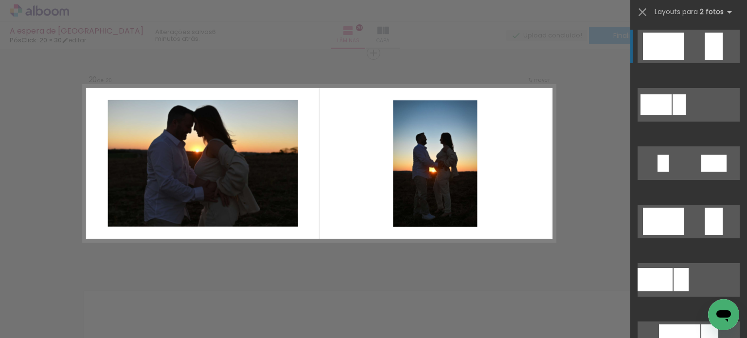
click at [360, 193] on quentale-layouter at bounding box center [319, 163] width 472 height 157
click at [641, 8] on iron-icon at bounding box center [643, 12] width 14 height 14
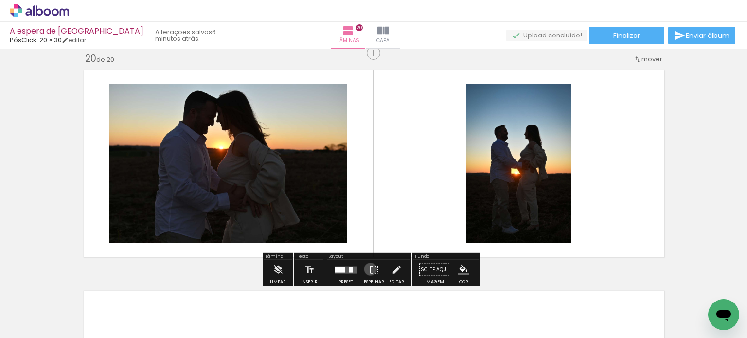
click at [370, 269] on iron-icon at bounding box center [374, 269] width 11 height 19
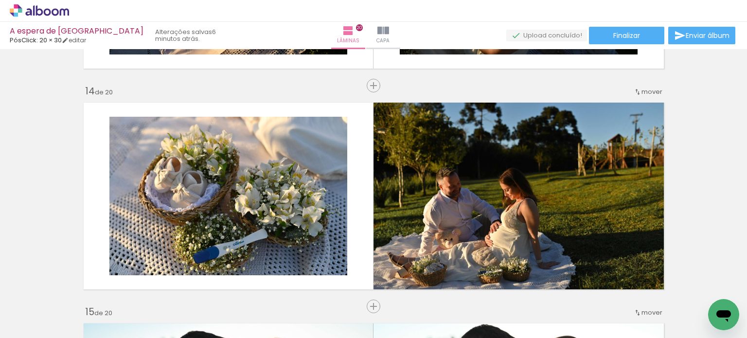
scroll to position [2846, 0]
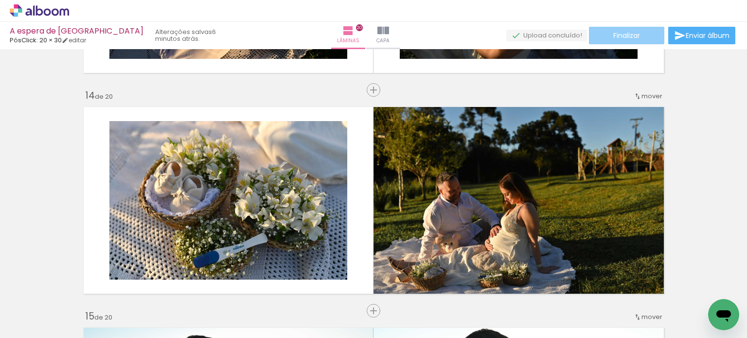
click at [634, 36] on span "Finalizar" at bounding box center [626, 35] width 27 height 7
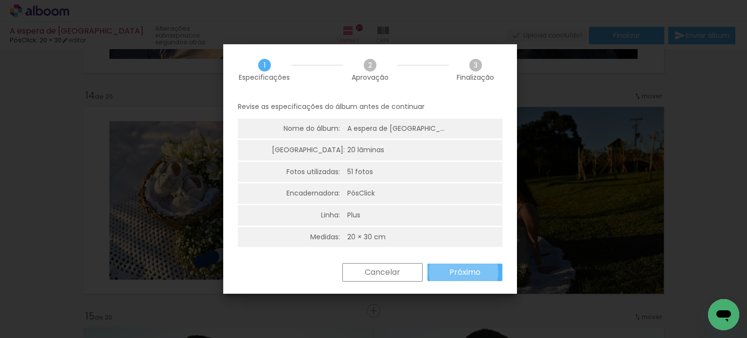
click at [0, 0] on slot "Próximo" at bounding box center [0, 0] width 0 height 0
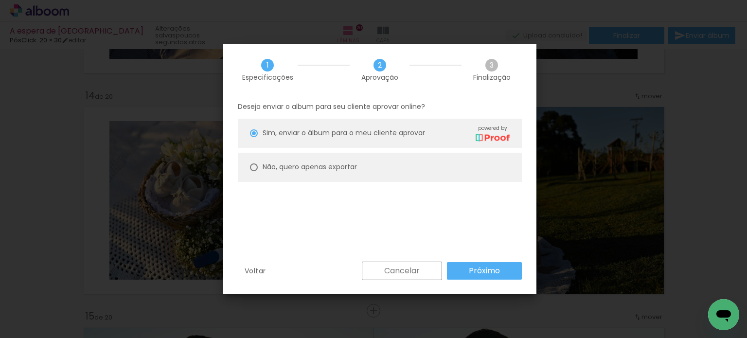
click at [263, 163] on paper-radio-button "Não, quero apenas exportar" at bounding box center [380, 167] width 284 height 29
type paper-radio-button "on"
click at [0, 0] on slot "Próximo" at bounding box center [0, 0] width 0 height 0
type input "Alta, 300 DPI"
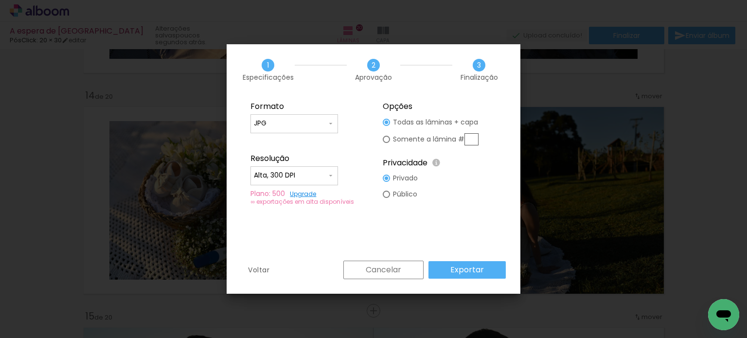
click at [0, 0] on slot "Exportar" at bounding box center [0, 0] width 0 height 0
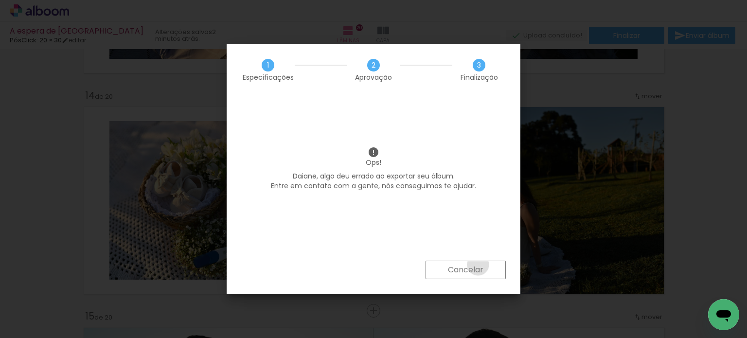
click at [0, 0] on slot "Cancelar" at bounding box center [0, 0] width 0 height 0
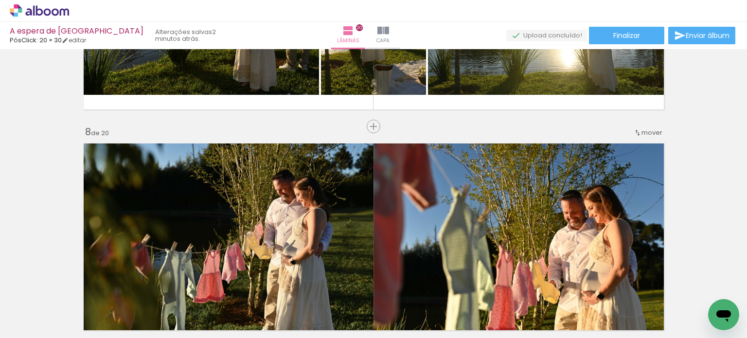
scroll to position [1484, 0]
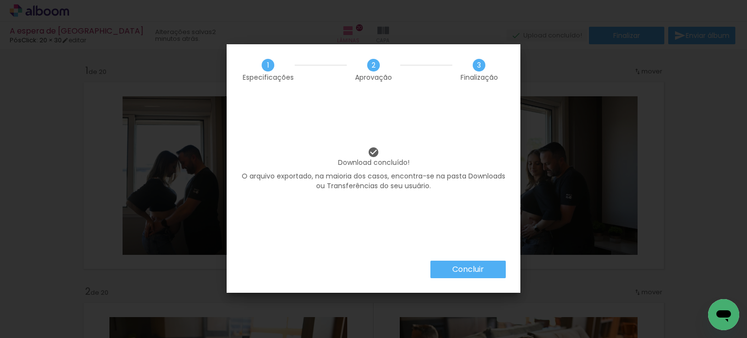
scroll to position [0, 2114]
drag, startPoint x: 0, startPoint y: 0, endPoint x: 572, endPoint y: 193, distance: 603.8
click at [458, 262] on paper-button "Concluir" at bounding box center [468, 270] width 75 height 18
click at [459, 245] on iron-overlay-backdrop at bounding box center [373, 169] width 747 height 338
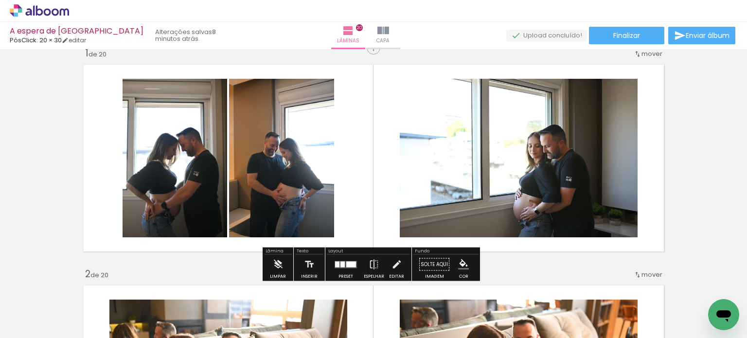
scroll to position [49, 0]
